Goal: Task Accomplishment & Management: Use online tool/utility

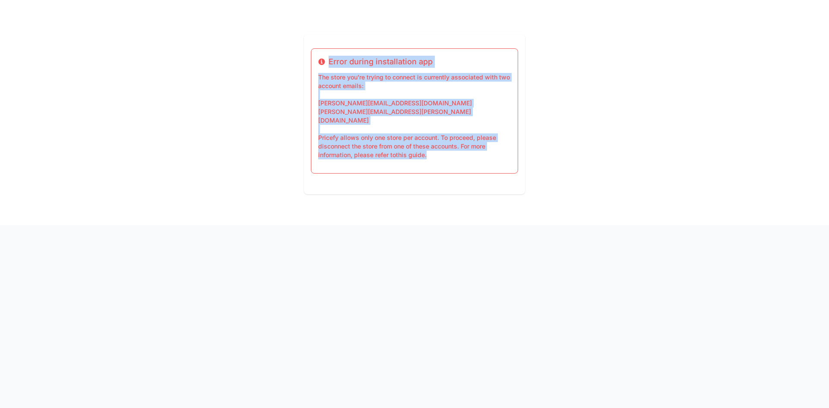
drag, startPoint x: 438, startPoint y: 147, endPoint x: 305, endPoint y: 52, distance: 163.7
click at [305, 52] on div "Info Error during installation app The store you're trying to connect is curren…" at bounding box center [414, 115] width 221 height 160
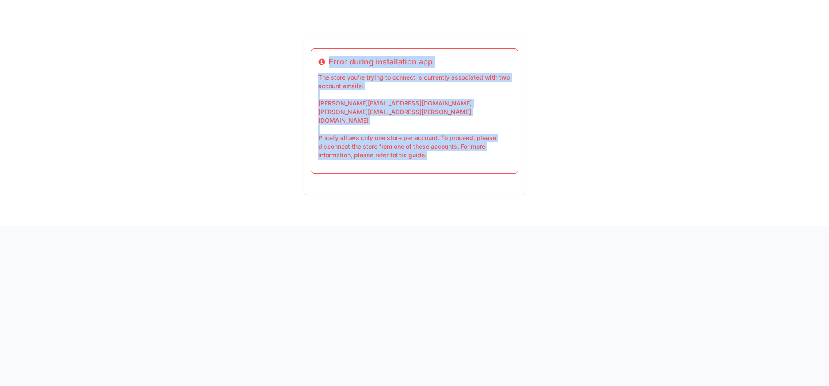
click at [268, 76] on div "Info Error during installation app The store you're trying to connect is curren…" at bounding box center [414, 112] width 829 height 225
drag, startPoint x: 339, startPoint y: 67, endPoint x: 486, endPoint y: 173, distance: 181.3
click at [486, 173] on div "Info Error during installation app The store you're trying to connect is curren…" at bounding box center [414, 115] width 221 height 160
click at [232, 151] on div "Info Error during installation app The store you're trying to connect is curren…" at bounding box center [414, 112] width 829 height 225
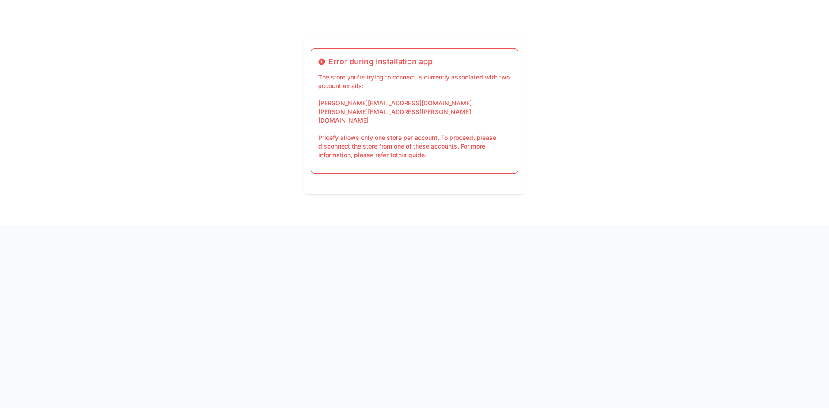
click at [602, 121] on div "Info Error during installation app The store you're trying to connect is curren…" at bounding box center [414, 112] width 829 height 225
drag, startPoint x: 445, startPoint y: 148, endPoint x: 438, endPoint y: 151, distance: 7.5
click at [439, 151] on div "Info Error during installation app The store you're trying to connect is curren…" at bounding box center [414, 110] width 207 height 125
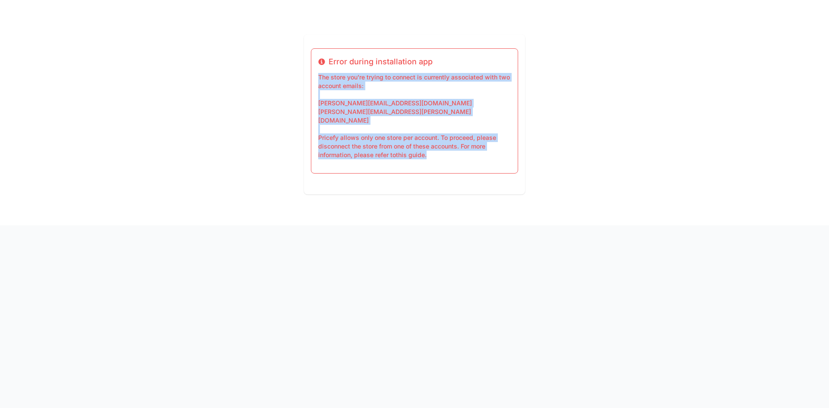
drag, startPoint x: 431, startPoint y: 152, endPoint x: 278, endPoint y: 75, distance: 171.7
click at [278, 75] on div "Info Error during installation app The store you're trying to connect is curren…" at bounding box center [414, 112] width 829 height 225
click at [489, 148] on p "The store you're trying to connect is currently associated with two account ema…" at bounding box center [414, 116] width 193 height 86
drag, startPoint x: 530, startPoint y: 156, endPoint x: 288, endPoint y: 27, distance: 273.9
click at [288, 27] on div "Info Error during installation app The store you're trying to connect is curren…" at bounding box center [414, 112] width 829 height 225
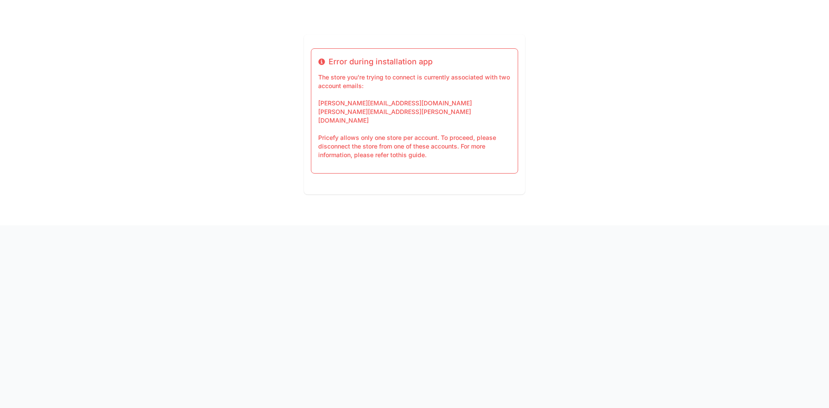
drag, startPoint x: 280, startPoint y: 38, endPoint x: 294, endPoint y: 58, distance: 24.0
click at [280, 39] on div "Info Error during installation app The store you're trying to connect is curren…" at bounding box center [414, 112] width 829 height 225
click at [317, 65] on div "Info Error during installation app The store you're trying to connect is curren…" at bounding box center [414, 110] width 207 height 125
click at [317, 63] on div "Info Error during installation app The store you're trying to connect is curren…" at bounding box center [414, 110] width 207 height 125
drag, startPoint x: 326, startPoint y: 58, endPoint x: 331, endPoint y: 59, distance: 4.5
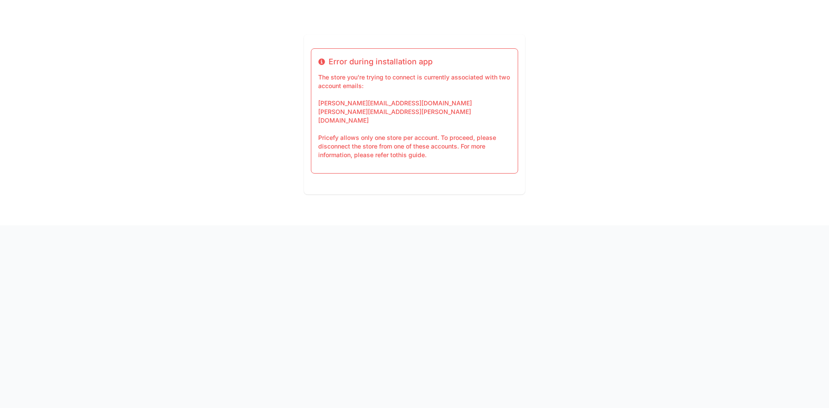
click at [331, 59] on div "Info Error during installation app" at bounding box center [414, 62] width 193 height 12
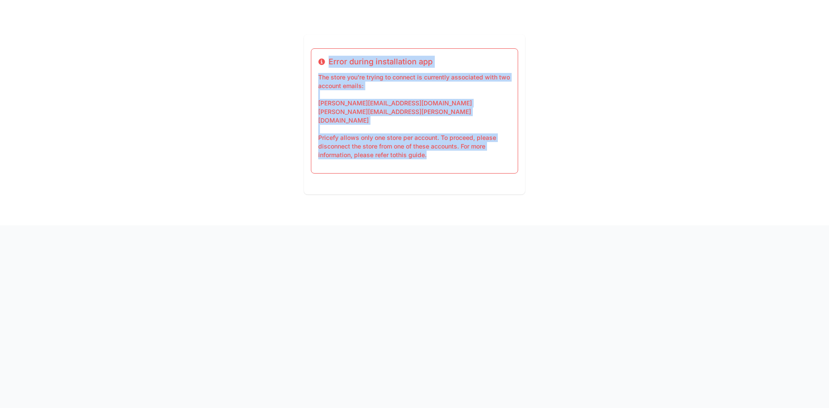
drag, startPoint x: 315, startPoint y: 59, endPoint x: 550, endPoint y: 165, distance: 257.8
click at [550, 165] on div "Info Error during installation app The store you're trying to connect is curren…" at bounding box center [414, 112] width 829 height 225
click at [411, 152] on div "Info Error during installation app The store you're trying to connect is curren…" at bounding box center [414, 110] width 207 height 125
click at [421, 151] on link "this guide." at bounding box center [411, 154] width 31 height 7
